Goal: Obtain resource: Download file/media

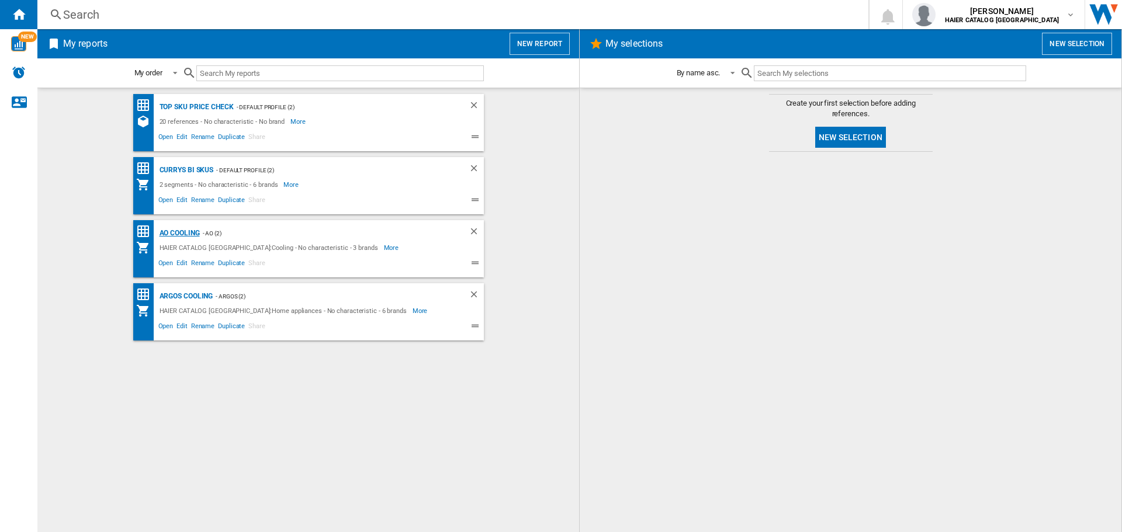
click at [194, 235] on div "AO Cooling" at bounding box center [178, 233] width 43 height 15
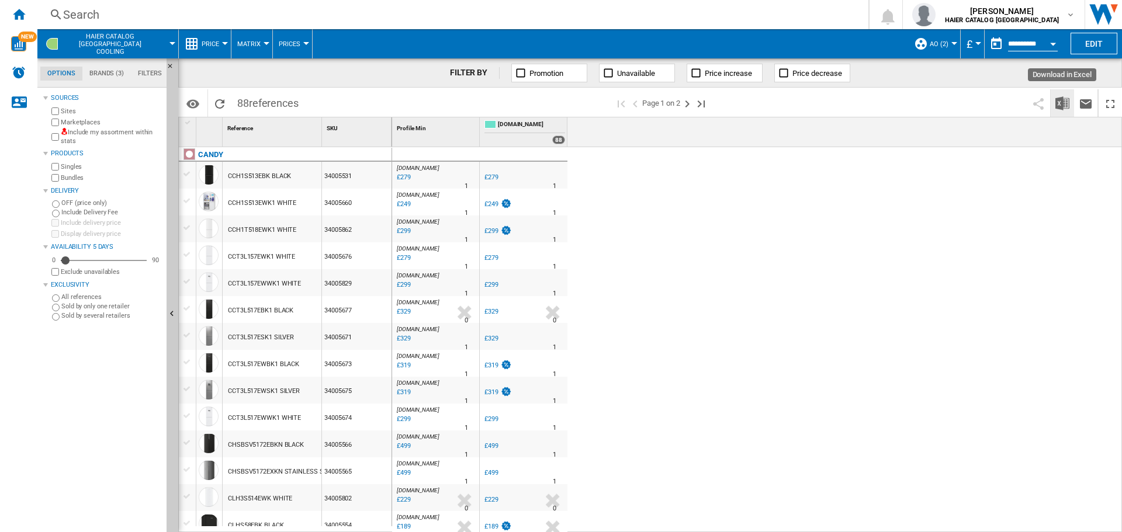
click at [1057, 102] on img "Download in Excel" at bounding box center [1062, 103] width 14 height 14
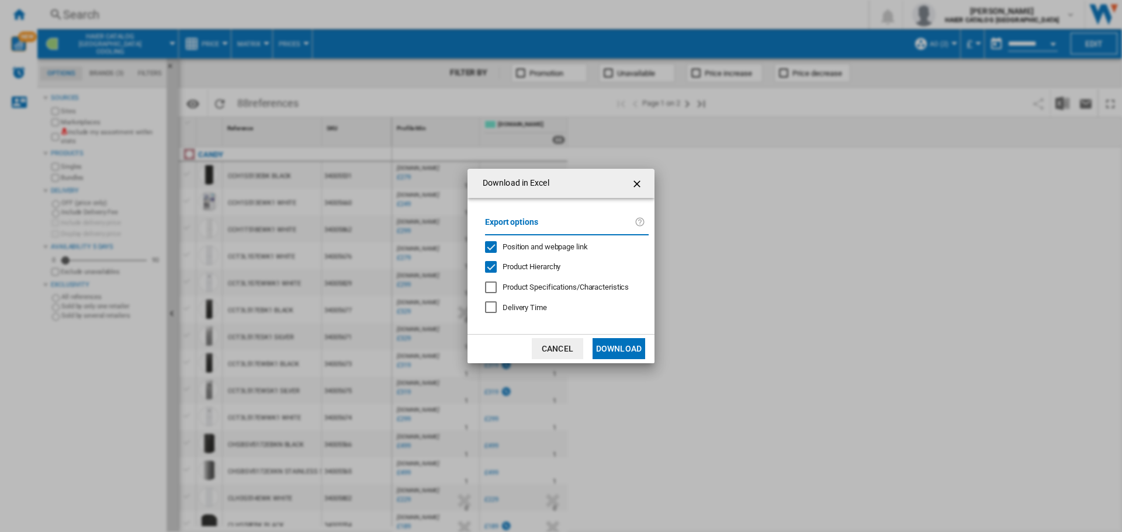
click at [626, 345] on button "Download" at bounding box center [619, 348] width 53 height 21
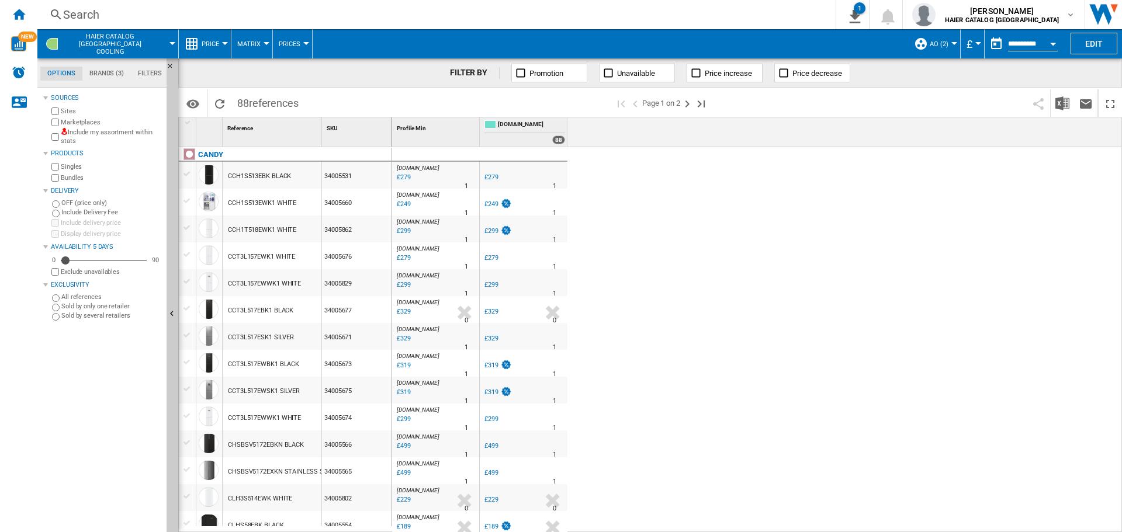
drag, startPoint x: 1012, startPoint y: 224, endPoint x: 537, endPoint y: 122, distance: 486.5
click at [1012, 224] on div "[DOMAIN_NAME] : AO -1.0 % £279 % N/A 1 [DOMAIN_NAME] : AO AO -1.0 % £279 % N/A 1" at bounding box center [757, 340] width 731 height 386
click at [23, 17] on ng-md-icon "Home" at bounding box center [19, 14] width 14 height 14
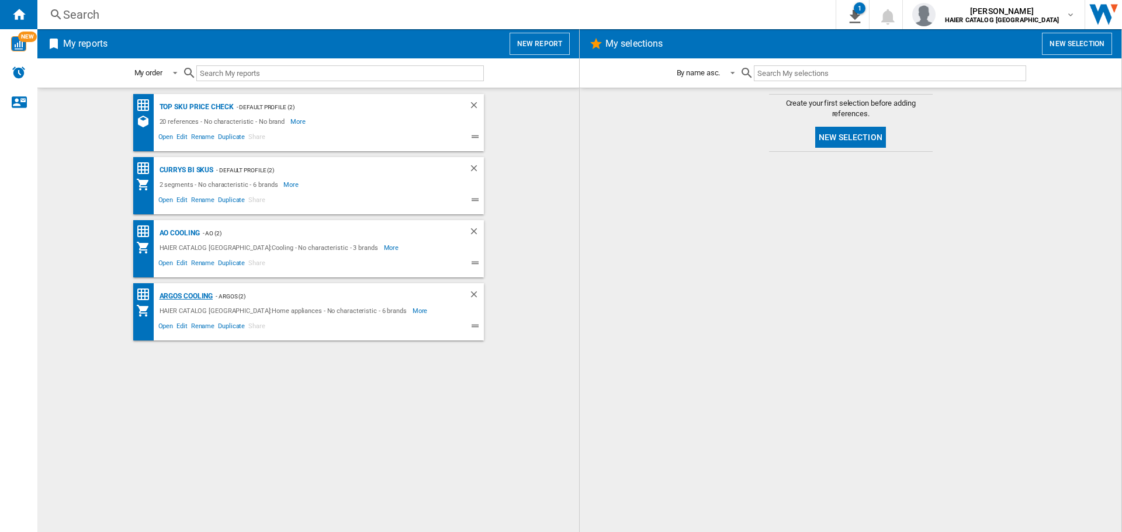
click at [200, 294] on div "Argos Cooling" at bounding box center [185, 296] width 57 height 15
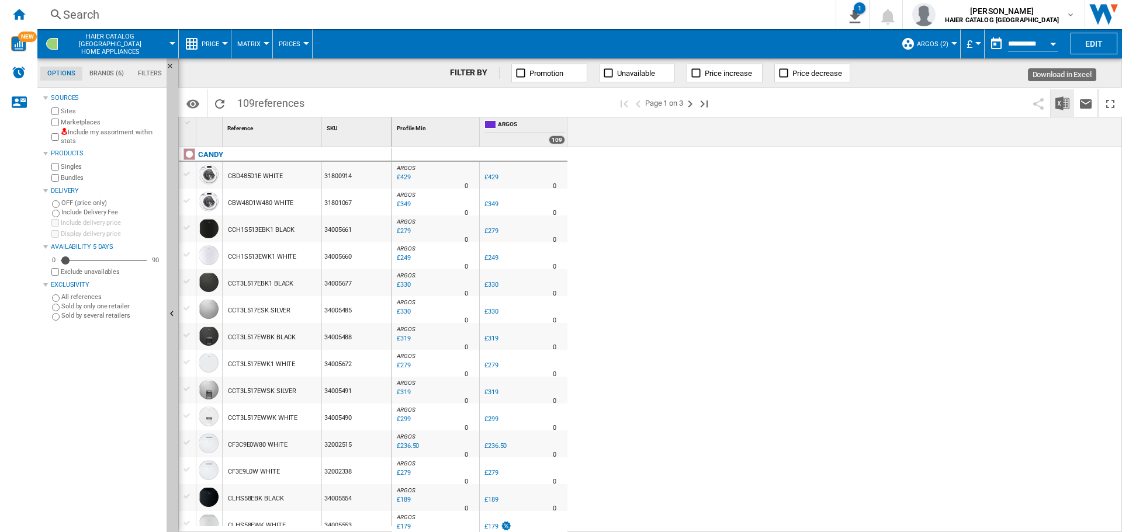
click at [1059, 104] on img "Download in Excel" at bounding box center [1062, 103] width 14 height 14
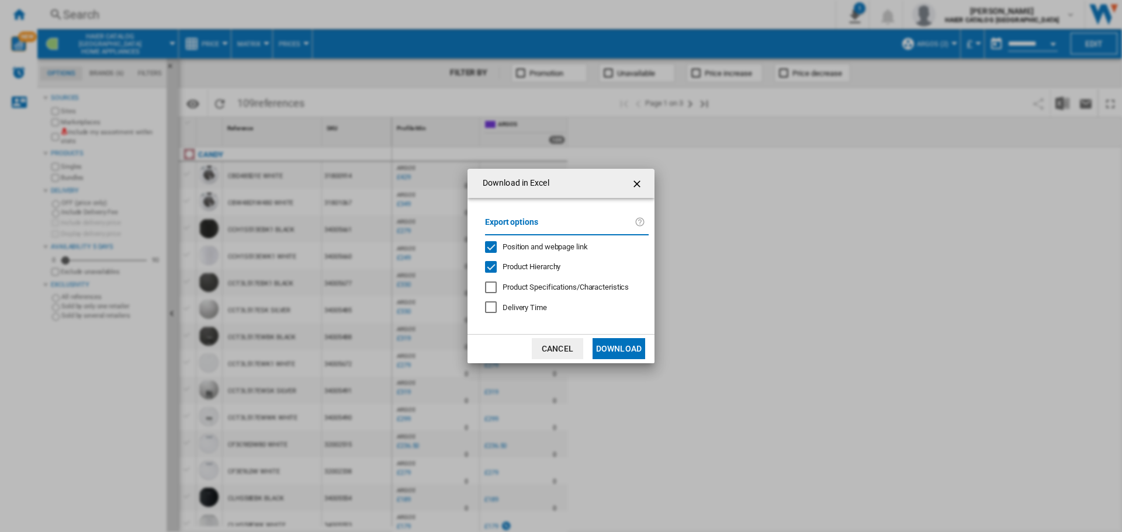
click at [617, 348] on button "Download" at bounding box center [619, 348] width 53 height 21
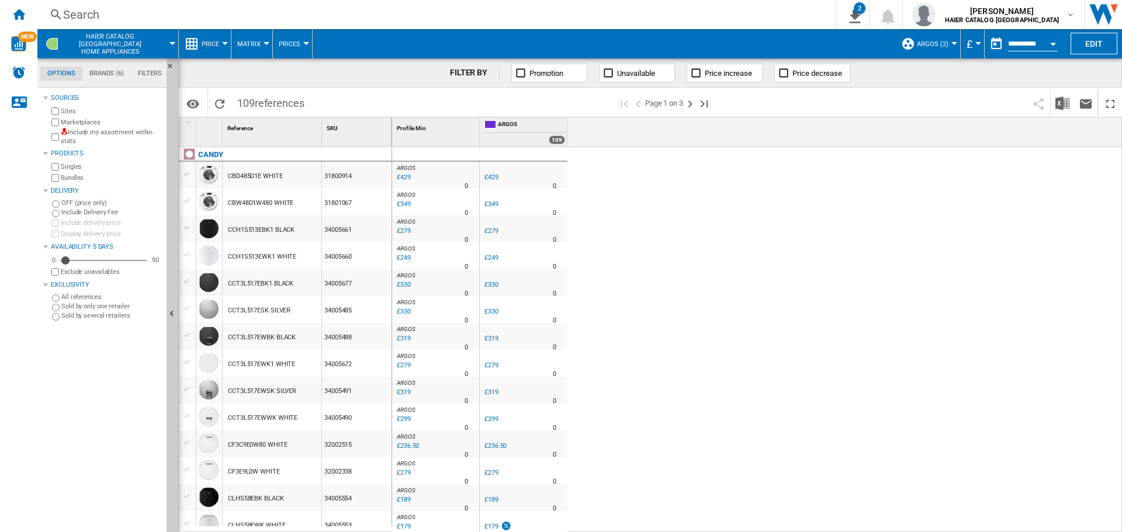
click at [710, 312] on div "ARGOS : UK CO ARGOS -1.0 % £429 % N/A 0 [GEOGRAPHIC_DATA] : [GEOGRAPHIC_DATA] C…" at bounding box center [757, 340] width 731 height 386
